Goal: Task Accomplishment & Management: Manage account settings

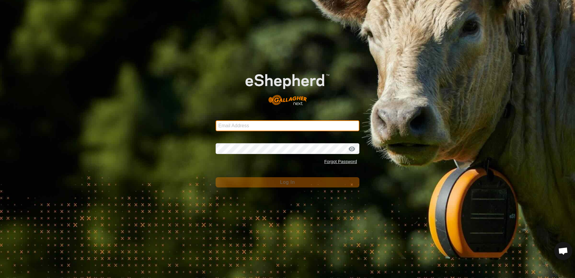
click at [240, 128] on input "Email Address" at bounding box center [287, 125] width 144 height 11
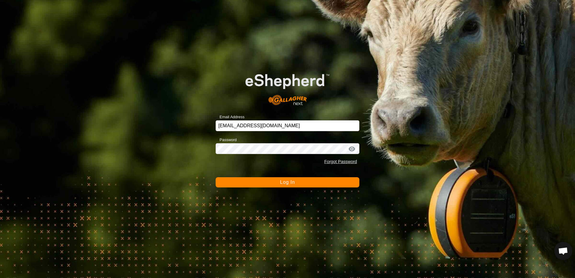
click at [279, 182] on button "Log In" at bounding box center [287, 182] width 144 height 10
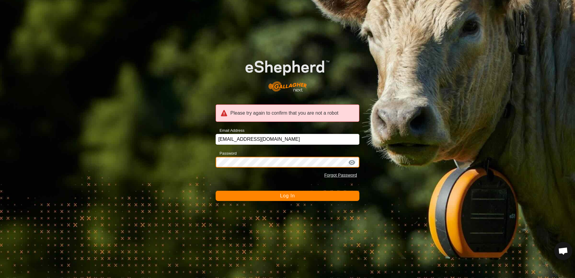
click at [183, 163] on div "Please try again to confirm that you are not a robot Email Address echoy4@gmail…" at bounding box center [287, 139] width 575 height 278
click at [215, 191] on button "Log In" at bounding box center [287, 196] width 144 height 10
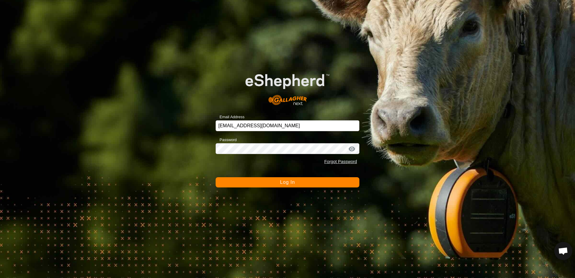
click at [243, 179] on button "Log In" at bounding box center [287, 182] width 144 height 10
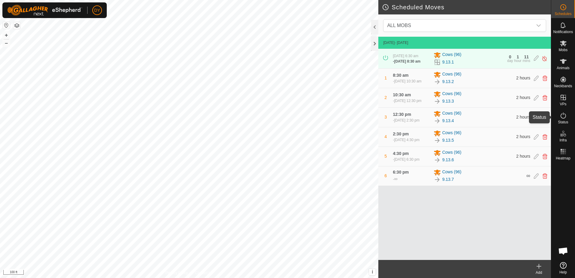
click at [563, 115] on icon at bounding box center [562, 115] width 7 height 7
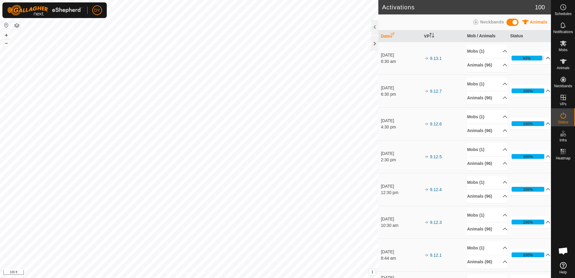
click at [538, 57] on p-accordion-header "93%" at bounding box center [530, 58] width 40 height 12
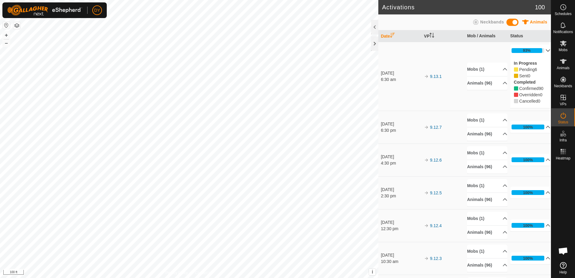
click at [538, 49] on p-accordion-header "93%" at bounding box center [530, 50] width 40 height 12
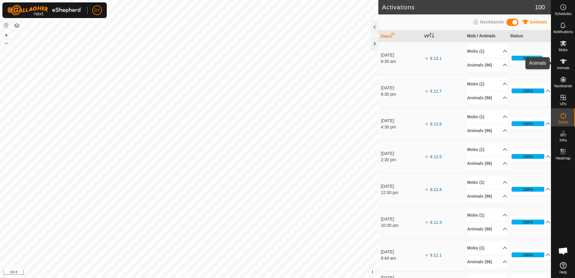
click at [564, 64] on icon at bounding box center [562, 61] width 7 height 7
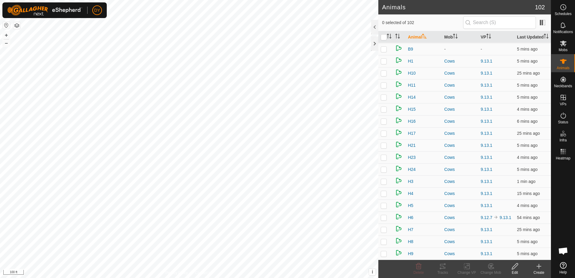
scroll to position [1023, 0]
click at [376, 44] on div at bounding box center [374, 43] width 7 height 14
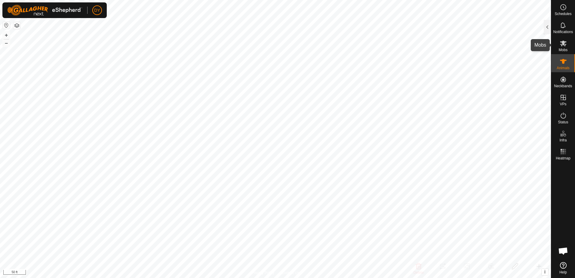
click at [560, 45] on icon at bounding box center [562, 43] width 7 height 7
click at [545, 29] on div at bounding box center [546, 27] width 7 height 14
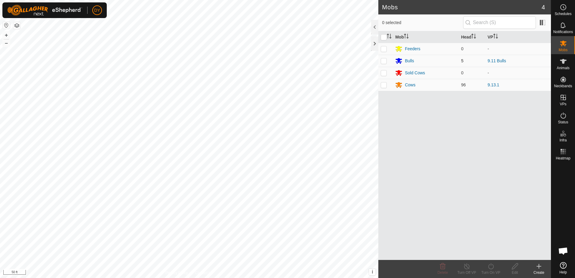
click at [385, 61] on p-checkbox at bounding box center [383, 60] width 6 height 5
checkbox input "true"
click at [464, 265] on icon at bounding box center [467, 265] width 8 height 7
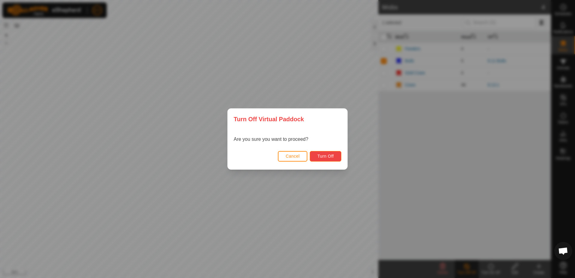
click at [323, 156] on span "Turn Off" at bounding box center [325, 156] width 17 height 5
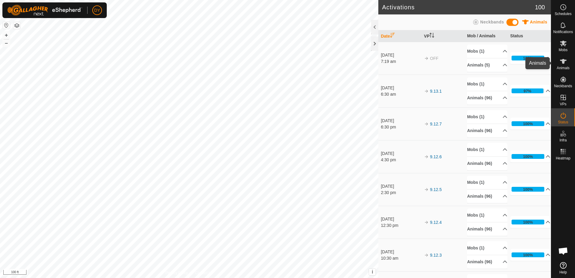
click at [563, 60] on icon at bounding box center [563, 61] width 7 height 5
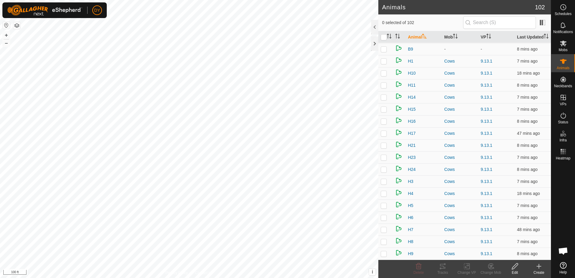
scroll to position [1018, 0]
click at [374, 43] on div at bounding box center [374, 43] width 7 height 14
